Goal: Register for event/course

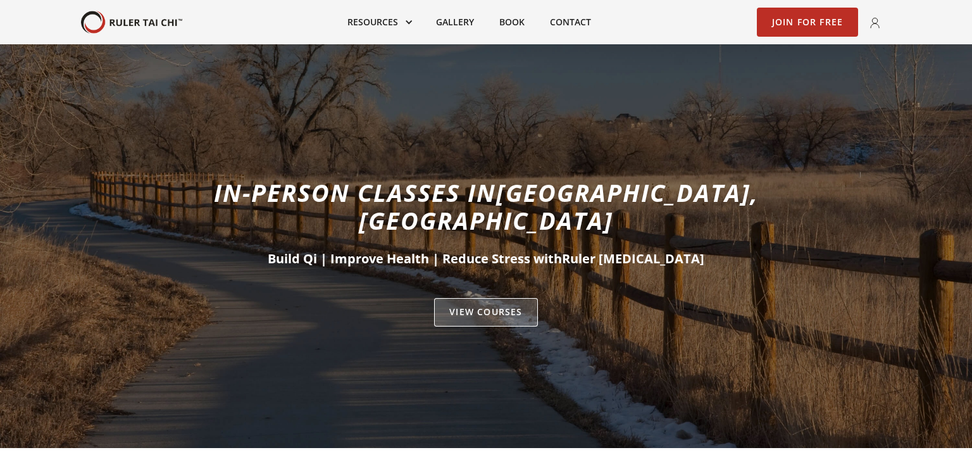
click at [505, 298] on link "VIEW Courses" at bounding box center [485, 312] width 103 height 29
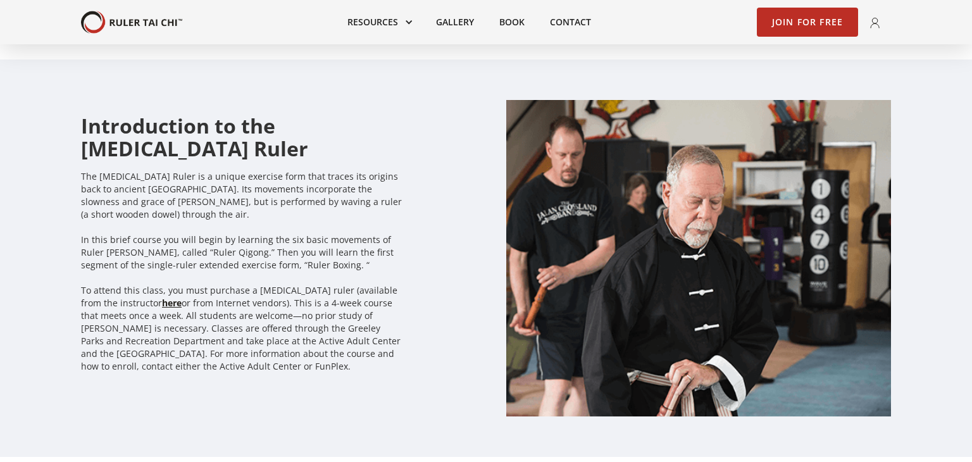
scroll to position [1904, 0]
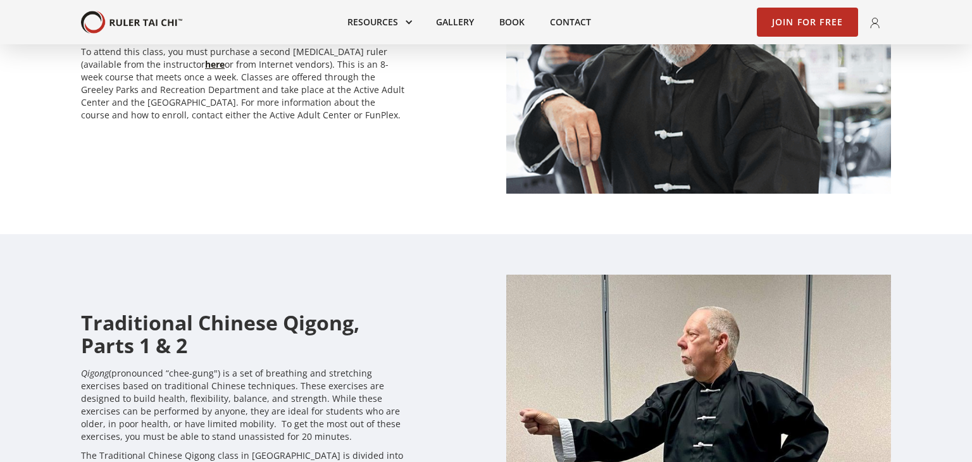
click at [74, 227] on div "Advanced T'ai Chi Ruler The Advanced Tai Chi Ruler class in Greeley is a contin…" at bounding box center [486, 36] width 972 height 398
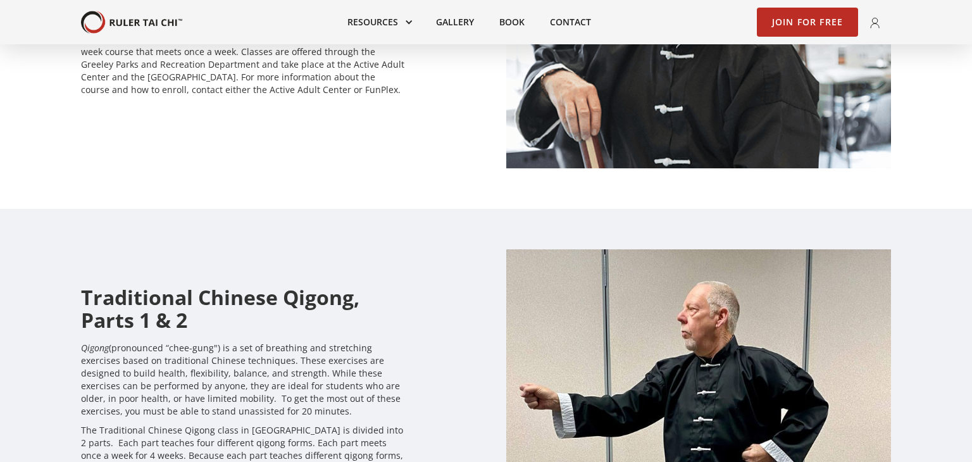
scroll to position [2550, 0]
